Goal: Navigation & Orientation: Find specific page/section

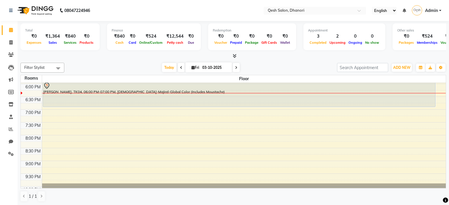
scroll to position [250, 0]
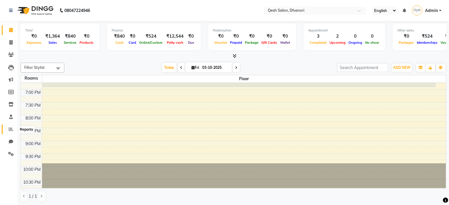
click at [11, 130] on icon at bounding box center [11, 129] width 4 height 4
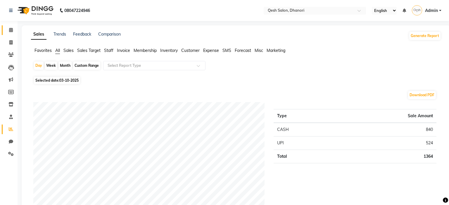
click at [2, 33] on link "Calendar" at bounding box center [9, 30] width 14 height 10
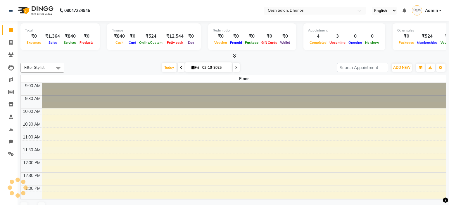
click at [5, 33] on link "Calendar" at bounding box center [9, 30] width 14 height 10
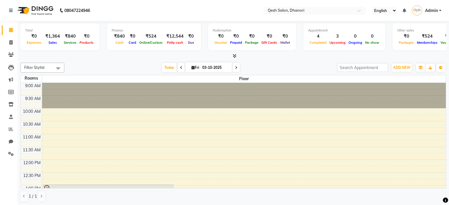
click at [233, 55] on icon at bounding box center [234, 56] width 4 height 4
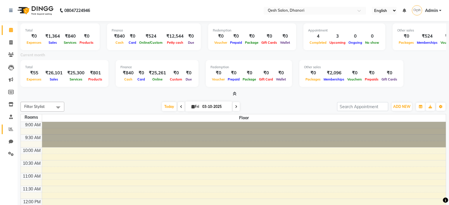
click at [5, 129] on link "Reports" at bounding box center [9, 130] width 14 height 10
